Goal: Task Accomplishment & Management: Complete application form

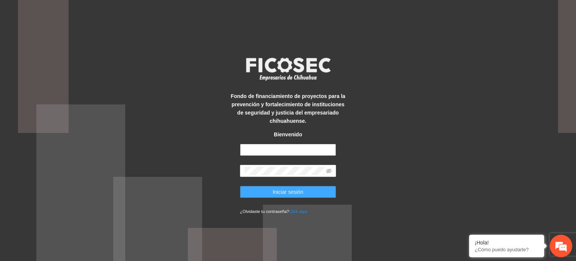
type input "**********"
click at [285, 189] on span "Iniciar sesión" at bounding box center [288, 191] width 31 height 8
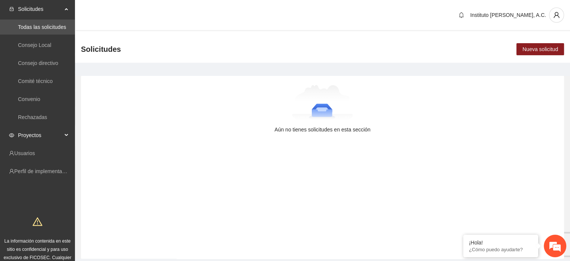
click at [46, 132] on span "Proyectos" at bounding box center [40, 134] width 44 height 15
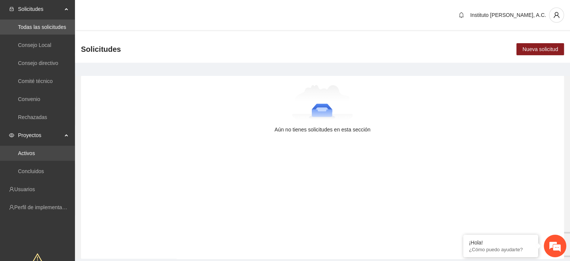
click at [35, 151] on link "Activos" at bounding box center [26, 153] width 17 height 6
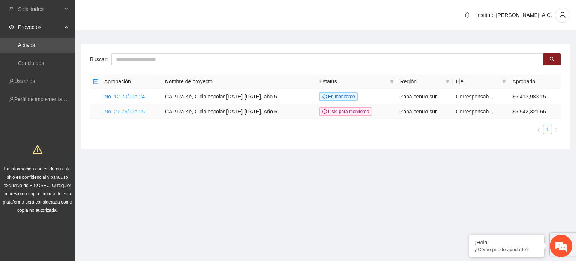
click at [133, 110] on link "No. 27-76/Jun-25" at bounding box center [124, 111] width 40 height 6
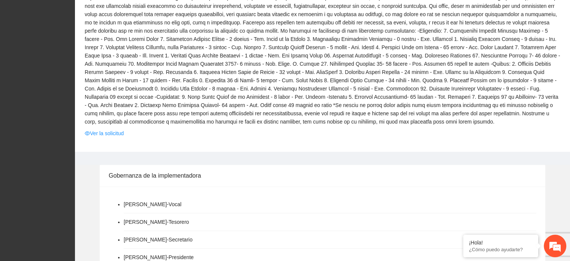
scroll to position [225, 0]
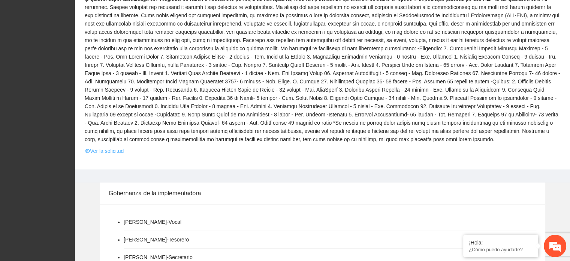
click at [103, 150] on link "Ver la solicitud" at bounding box center [104, 151] width 39 height 8
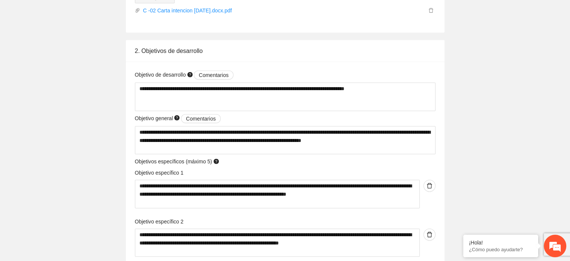
scroll to position [1912, 0]
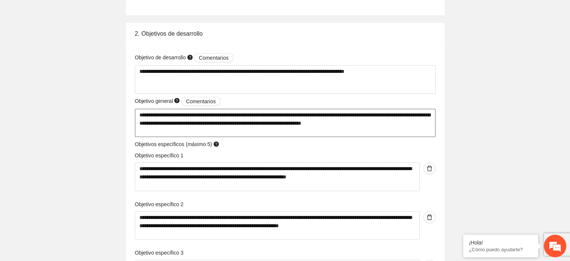
drag, startPoint x: 409, startPoint y: 124, endPoint x: 131, endPoint y: 118, distance: 278.2
click at [131, 118] on div "**********" at bounding box center [285, 229] width 319 height 371
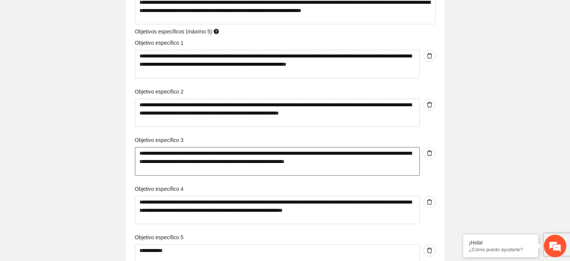
scroll to position [1987, 0]
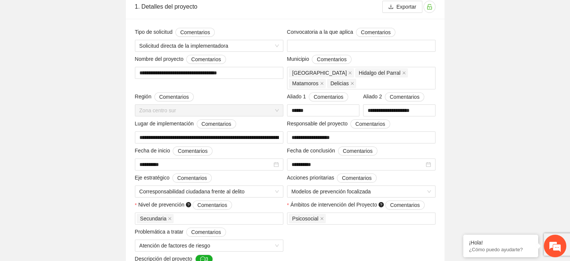
scroll to position [0, 0]
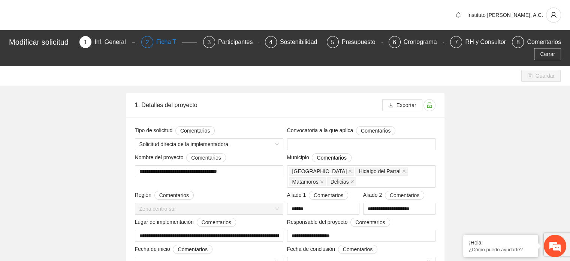
click at [161, 40] on div "Ficha T" at bounding box center [169, 42] width 26 height 12
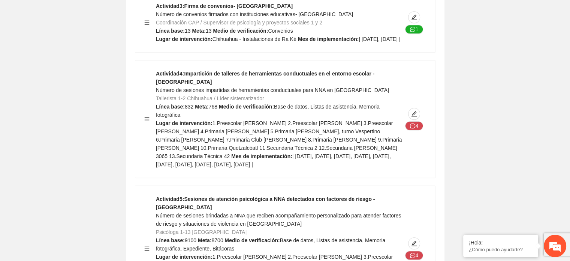
scroll to position [3336, 0]
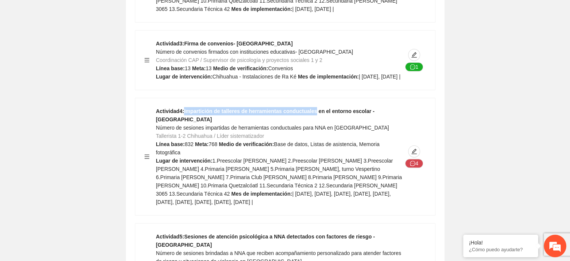
drag, startPoint x: 184, startPoint y: 27, endPoint x: 311, endPoint y: 30, distance: 126.4
click at [311, 108] on strong "Actividad 4 : Impartición de talleres de herramientas conductuales en el entorn…" at bounding box center [265, 115] width 219 height 14
copy strong "Impartición de talleres de herramientas conductuales"
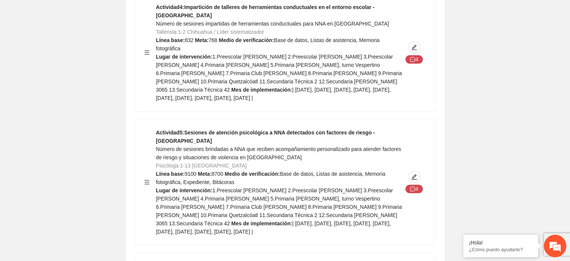
scroll to position [3486, 0]
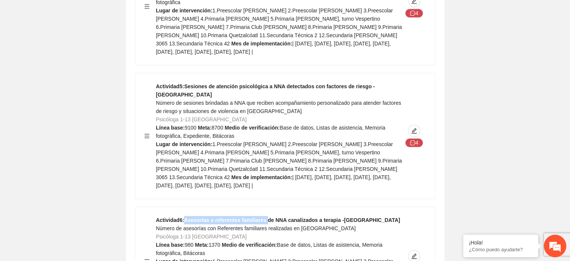
drag, startPoint x: 185, startPoint y: 111, endPoint x: 264, endPoint y: 114, distance: 78.8
click at [264, 216] on div "Actividad 6 : Asesorías a referentes familiares de NNA canalizados a terapia -C…" at bounding box center [279, 261] width 247 height 91
copy strong "Asesorías a referentes familiares"
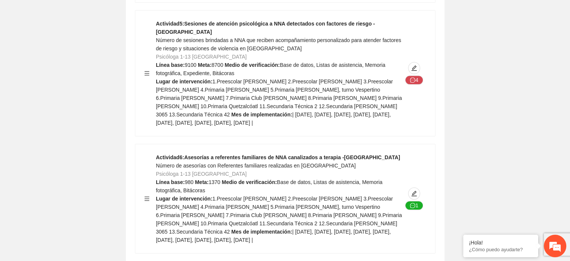
scroll to position [3561, 0]
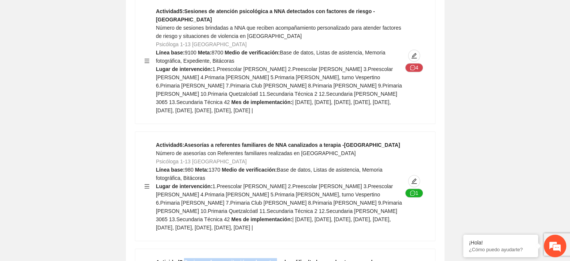
drag, startPoint x: 184, startPoint y: 153, endPoint x: 270, endPoint y: 154, distance: 86.6
click at [270, 259] on strong "Actividad 7 : Sesiones de capacitación a docentes sobre dificultades en el ento…" at bounding box center [267, 266] width 223 height 14
copy strong "Sesiones de capacitación a docentes"
